Goal: Task Accomplishment & Management: Complete application form

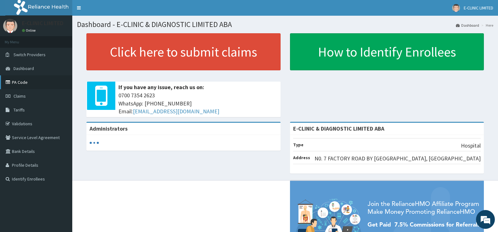
click at [20, 80] on link "PA Code" at bounding box center [36, 82] width 72 height 14
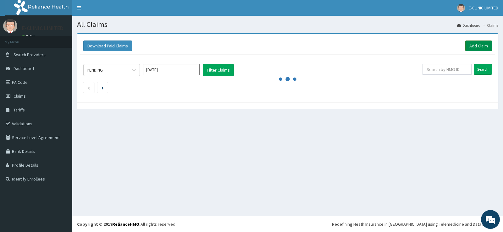
click at [473, 45] on link "Add Claim" at bounding box center [478, 46] width 27 height 11
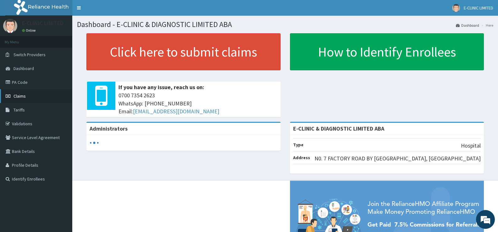
click at [20, 94] on span "Claims" at bounding box center [20, 96] width 12 height 6
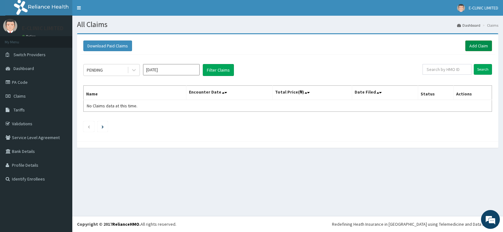
click at [478, 42] on link "Add Claim" at bounding box center [478, 46] width 27 height 11
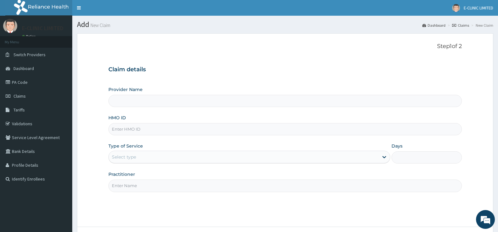
type input "E-CLINIC & DIAGNOSTIC LIMITED ABA"
click at [136, 101] on input "E-CLINIC & DIAGNOSTIC LIMITED ABA" at bounding box center [285, 101] width 354 height 12
click at [141, 103] on input "E-CLINIC & DIAGNOSTIC LIMITED ABA" at bounding box center [285, 101] width 354 height 12
click at [145, 102] on input "E-CLINIC & DIAGNOSTIC LIMITED ABA" at bounding box center [285, 101] width 354 height 12
click at [146, 129] on input "HMO ID" at bounding box center [285, 129] width 354 height 12
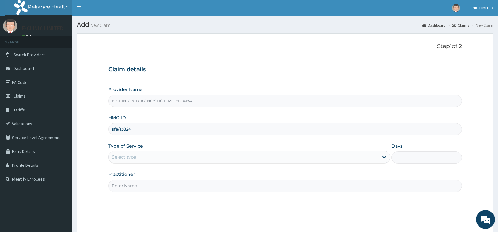
type input "sfa/13824"
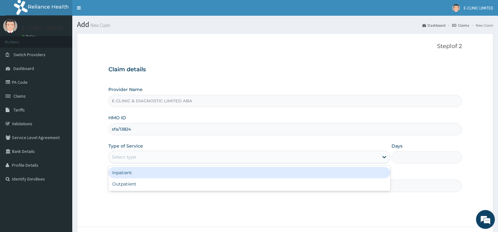
click at [144, 157] on div "Select type" at bounding box center [244, 157] width 270 height 10
click at [137, 172] on div "Inpatient" at bounding box center [249, 172] width 282 height 11
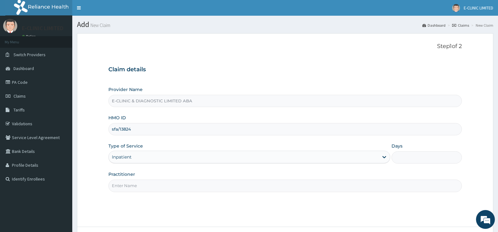
click at [146, 187] on input "Practitioner" at bounding box center [285, 186] width 354 height 12
type input "DR. ODION"
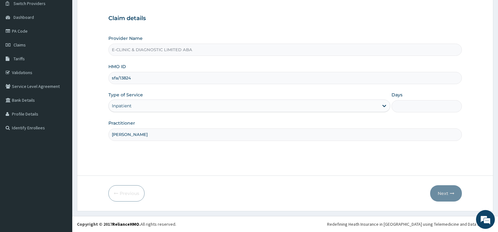
click at [149, 136] on input "DR. ODION" at bounding box center [285, 135] width 354 height 12
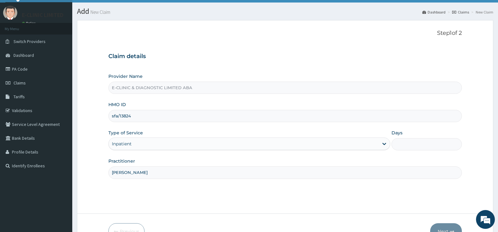
scroll to position [0, 0]
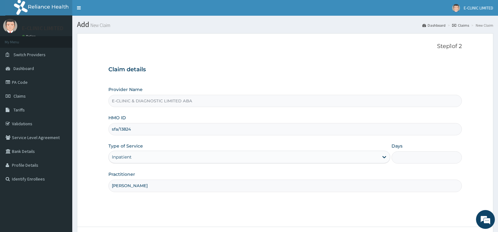
click at [206, 103] on input "E-CLINIC & DIAGNOSTIC LIMITED ABA" at bounding box center [285, 101] width 354 height 12
drag, startPoint x: 206, startPoint y: 103, endPoint x: 185, endPoint y: 127, distance: 32.3
click at [194, 117] on div "Provider Name E-CLINIC & DIAGNOSTIC LIMITED ABA HMO ID sfa/13824 Type of Servic…" at bounding box center [285, 139] width 354 height 106
click at [180, 129] on input "sfa/13824" at bounding box center [285, 129] width 354 height 12
click at [178, 131] on input "sfa/13824" at bounding box center [285, 129] width 354 height 12
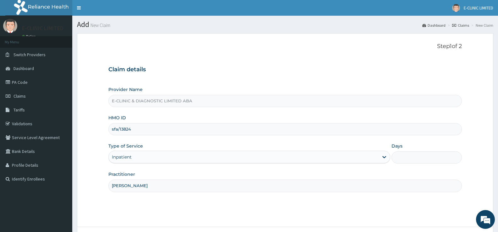
click at [145, 157] on div "Inpatient" at bounding box center [244, 157] width 270 height 10
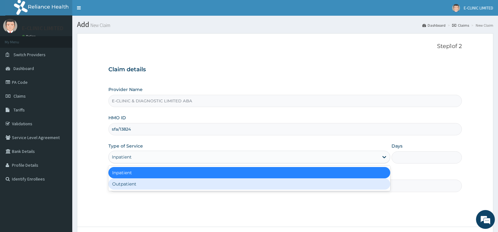
click at [135, 187] on div "Outpatient" at bounding box center [249, 184] width 282 height 11
type input "1"
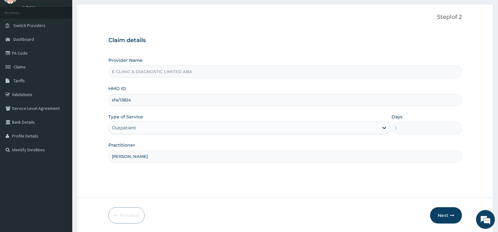
scroll to position [51, 0]
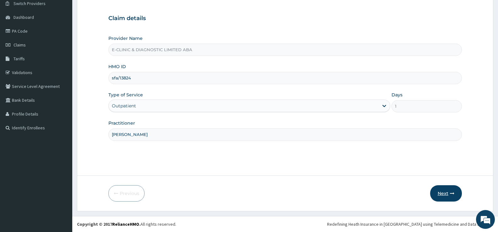
click at [446, 193] on button "Next" at bounding box center [446, 193] width 32 height 16
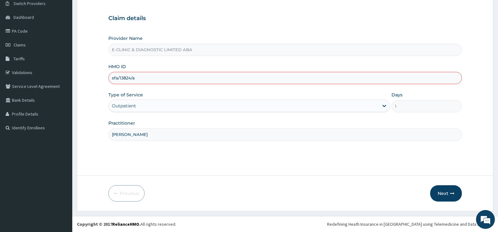
type input "SFA/13824/A"
click at [442, 191] on button "Next" at bounding box center [446, 193] width 32 height 16
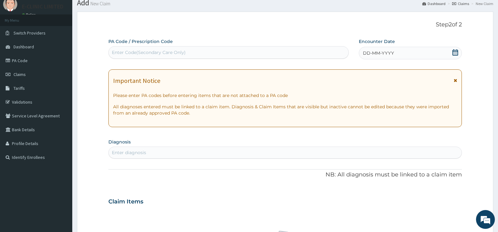
scroll to position [0, 0]
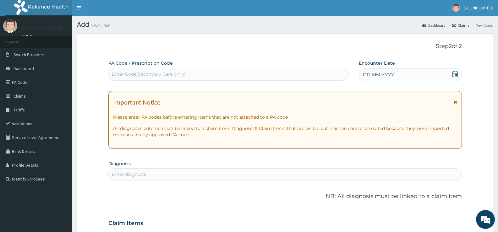
click at [162, 74] on div "Enter Code(Secondary Care Only)" at bounding box center [149, 74] width 74 height 6
drag, startPoint x: 139, startPoint y: 75, endPoint x: 118, endPoint y: 70, distance: 21.6
click at [118, 70] on div "Enter Code(Secondary Care Only)" at bounding box center [229, 74] width 240 height 10
click at [118, 73] on div "Enter Code(Secondary Care Only)" at bounding box center [149, 74] width 74 height 6
drag, startPoint x: 117, startPoint y: 73, endPoint x: 112, endPoint y: 72, distance: 4.5
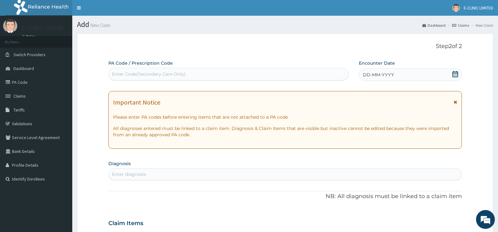
click at [112, 72] on div "Enter Code(Secondary Care Only)" at bounding box center [149, 74] width 74 height 6
click at [128, 73] on div "Enter Code(Secondary Care Only)" at bounding box center [149, 74] width 74 height 6
drag, startPoint x: 130, startPoint y: 72, endPoint x: 296, endPoint y: 81, distance: 165.6
click at [133, 72] on div "Enter Code(Secondary Care Only)" at bounding box center [149, 74] width 74 height 6
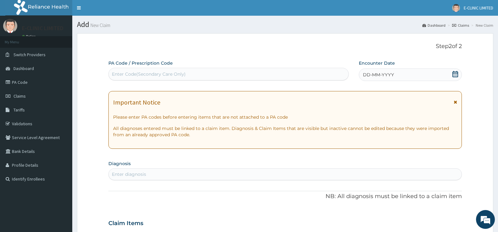
click at [291, 75] on div "Enter Code(Secondary Care Only)" at bounding box center [229, 74] width 240 height 10
click at [382, 75] on span "DD-MM-YYYY" at bounding box center [378, 75] width 31 height 6
click at [183, 76] on div "Enter Code(Secondary Care Only)" at bounding box center [149, 74] width 74 height 6
drag, startPoint x: 157, startPoint y: 77, endPoint x: 139, endPoint y: 75, distance: 17.7
click at [153, 77] on div "Enter Code(Secondary Care Only)" at bounding box center [149, 74] width 74 height 6
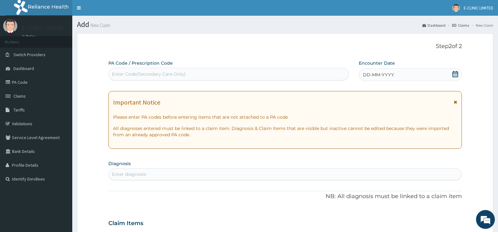
drag, startPoint x: 145, startPoint y: 70, endPoint x: 129, endPoint y: 74, distance: 15.4
click at [130, 74] on div "Enter Code(Secondary Care Only)" at bounding box center [229, 74] width 240 height 10
click at [115, 73] on div "Enter Code(Secondary Care Only)" at bounding box center [149, 74] width 74 height 6
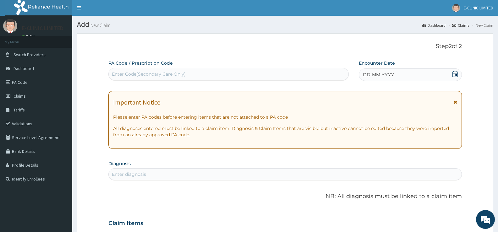
click at [115, 73] on div "Enter Code(Secondary Care Only)" at bounding box center [149, 74] width 74 height 6
click at [129, 73] on div "Enter Code(Secondary Care Only)" at bounding box center [149, 74] width 74 height 6
drag, startPoint x: 119, startPoint y: 72, endPoint x: 17, endPoint y: 80, distance: 102.2
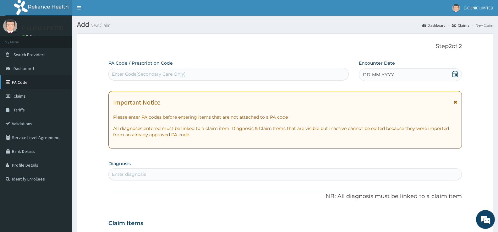
click at [17, 80] on link "PA Code" at bounding box center [36, 82] width 72 height 14
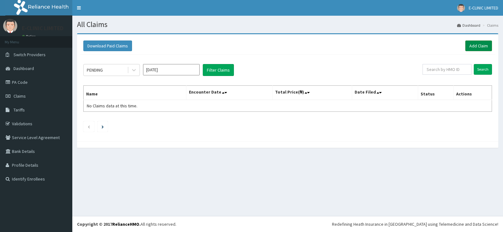
click at [477, 44] on link "Add Claim" at bounding box center [478, 46] width 27 height 11
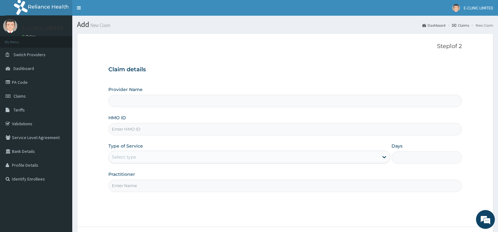
type input "E-CLINIC & DIAGNOSTIC LIMITED ABA"
click at [143, 129] on input "HMO ID" at bounding box center [285, 129] width 354 height 12
paste input "SFA/13824/A"
type input "SFA/13824/A"
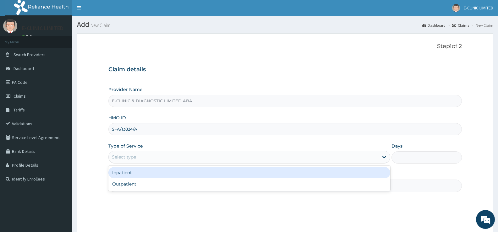
click at [142, 155] on div "Select type" at bounding box center [244, 157] width 270 height 10
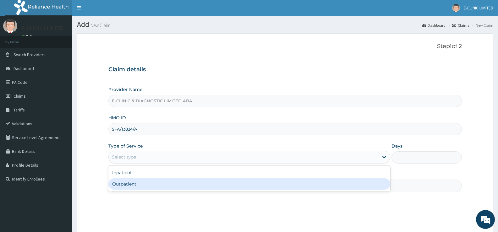
click at [137, 186] on div "Outpatient" at bounding box center [249, 184] width 282 height 11
type input "1"
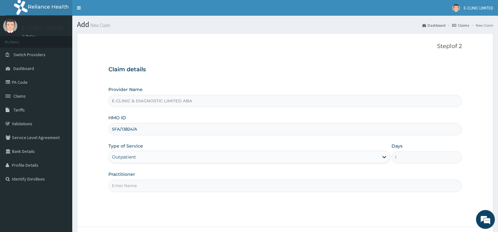
click at [130, 186] on input "Practitioner" at bounding box center [285, 186] width 354 height 12
type input "DR. ODION"
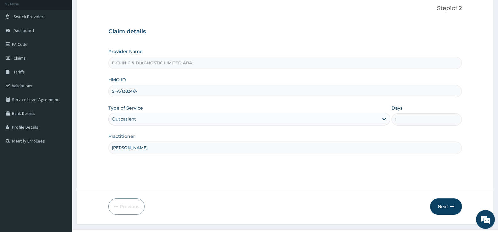
scroll to position [51, 0]
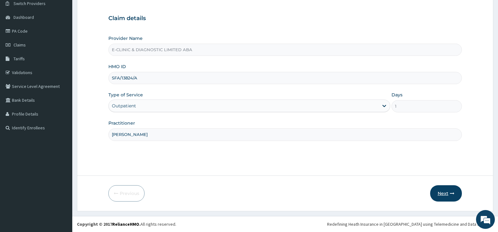
click at [445, 191] on button "Next" at bounding box center [446, 193] width 32 height 16
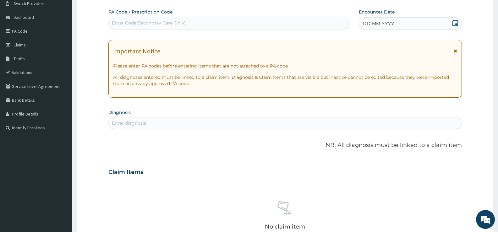
click at [175, 21] on div "Enter Code(Secondary Care Only)" at bounding box center [149, 23] width 74 height 6
click at [374, 21] on span "DD-MM-YYYY" at bounding box center [378, 23] width 31 height 6
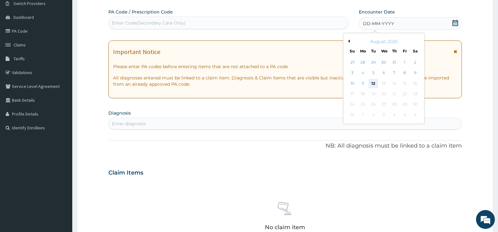
click at [372, 82] on div "12" at bounding box center [373, 83] width 9 height 9
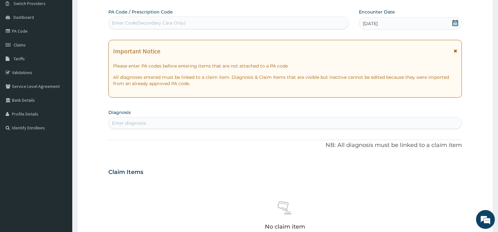
click at [158, 21] on div "Enter Code(Secondary Care Only)" at bounding box center [149, 23] width 74 height 6
type input "PA/22C5F3"
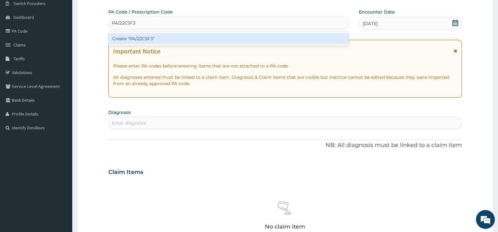
click at [166, 37] on div "Create "PA/22C5F3"" at bounding box center [228, 38] width 240 height 11
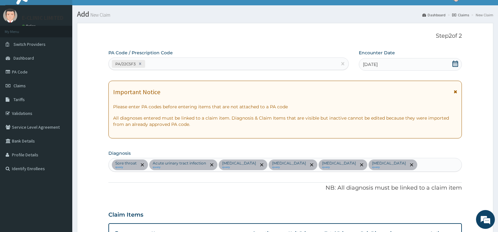
scroll to position [0, 0]
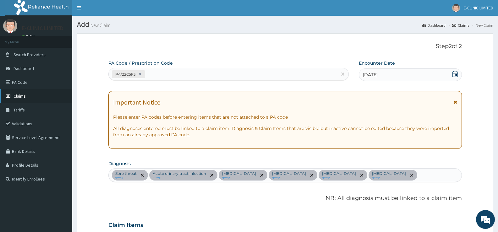
click at [18, 94] on span "Claims" at bounding box center [20, 96] width 12 height 6
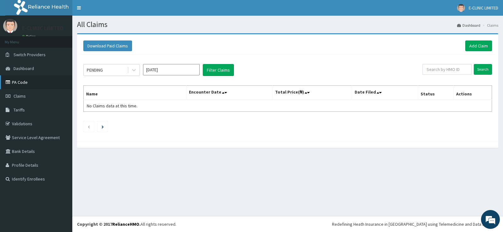
click at [19, 79] on link "PA Code" at bounding box center [36, 82] width 72 height 14
